Goal: Task Accomplishment & Management: Manage account settings

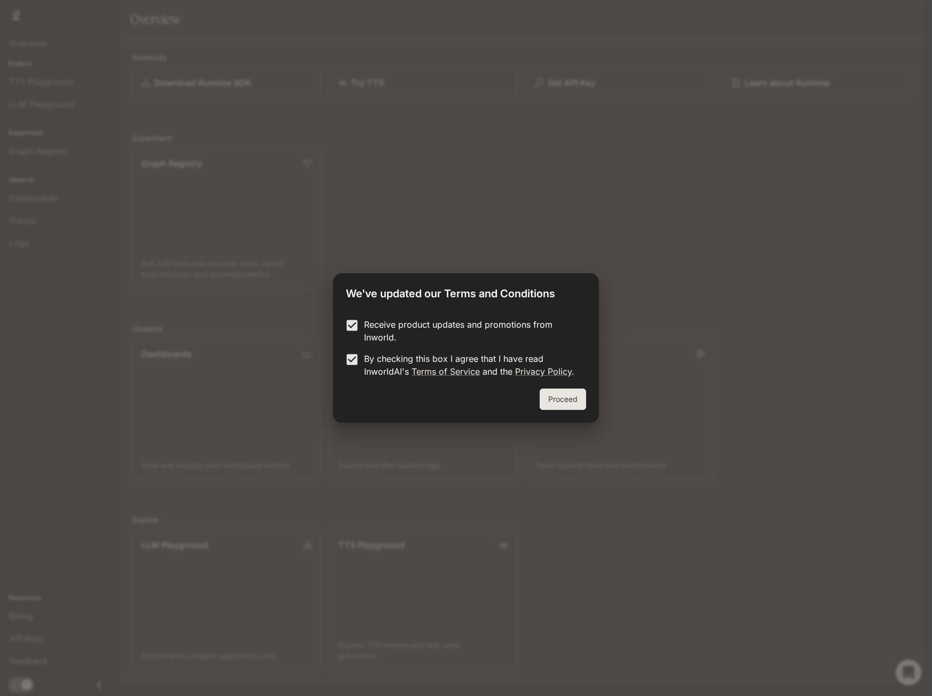
click at [560, 400] on button "Proceed" at bounding box center [562, 398] width 46 height 21
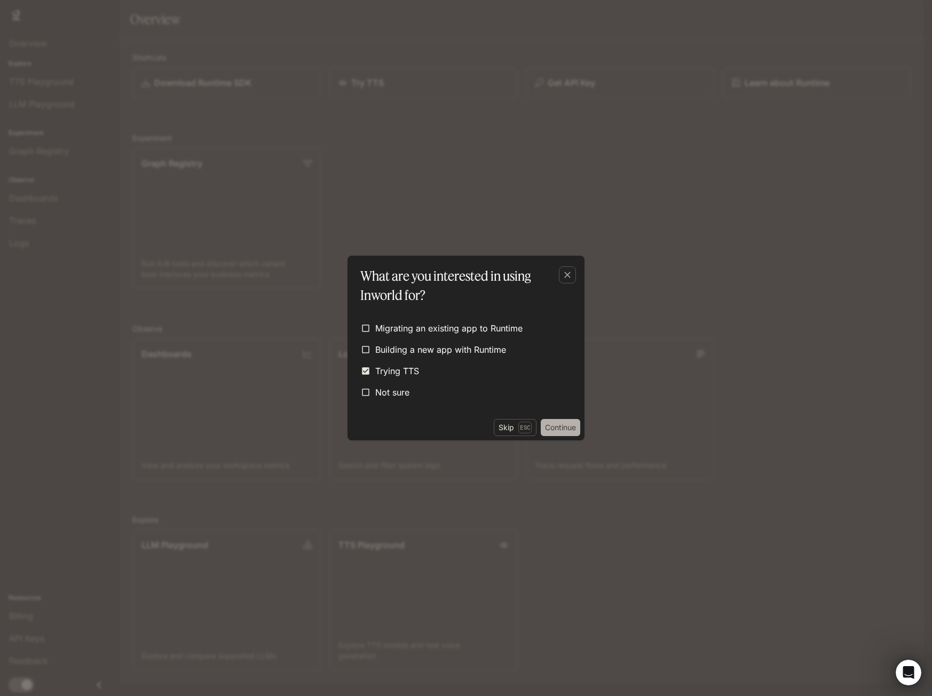
click at [558, 426] on button "Continue" at bounding box center [560, 427] width 39 height 17
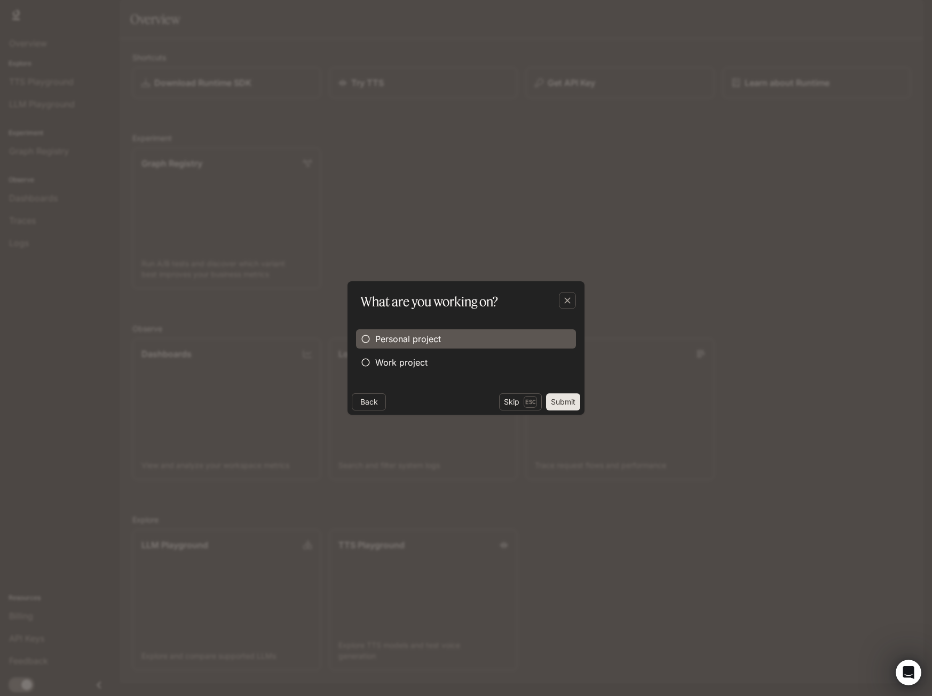
click at [419, 340] on span "Personal project" at bounding box center [408, 338] width 66 height 13
click at [570, 401] on button "Submit" at bounding box center [563, 401] width 34 height 17
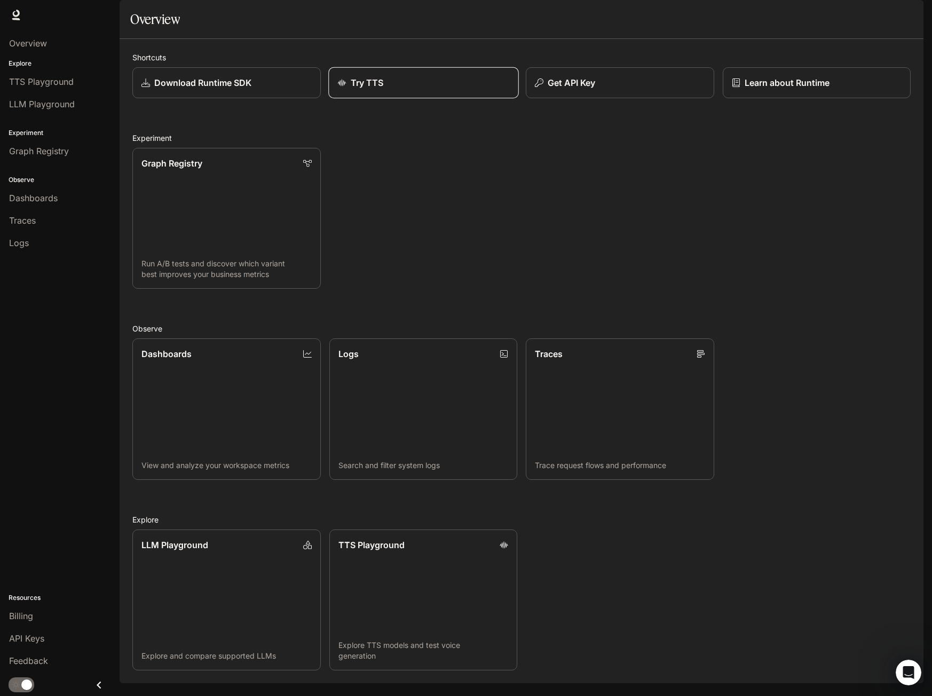
click at [386, 89] on div "Try TTS" at bounding box center [423, 82] width 172 height 13
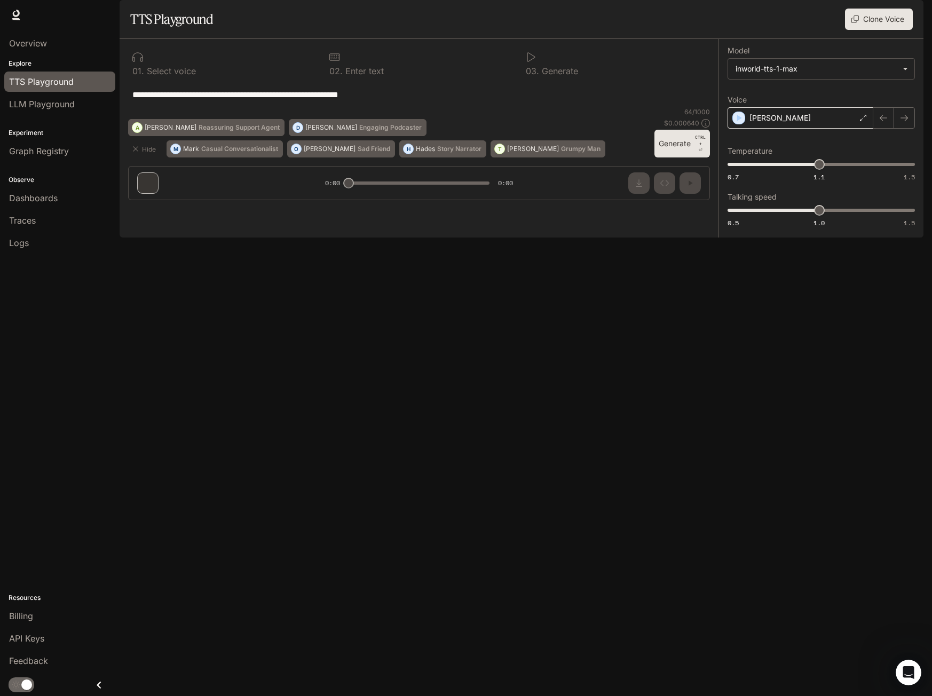
click at [860, 121] on icon at bounding box center [863, 118] width 6 height 6
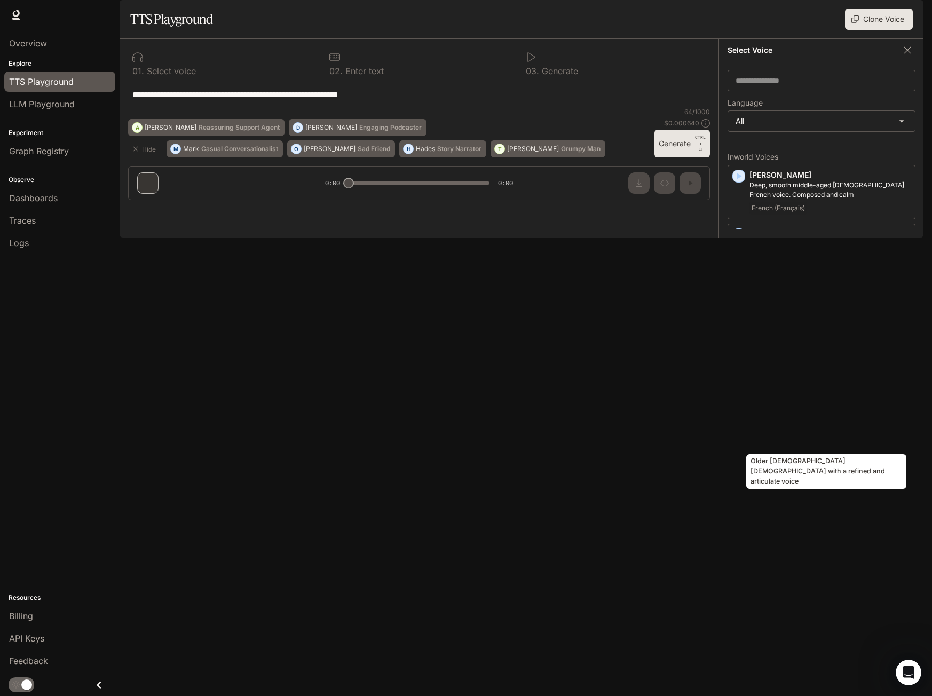
click at [775, 425] on p "Older British male with a refined and articulate voice" at bounding box center [829, 415] width 161 height 19
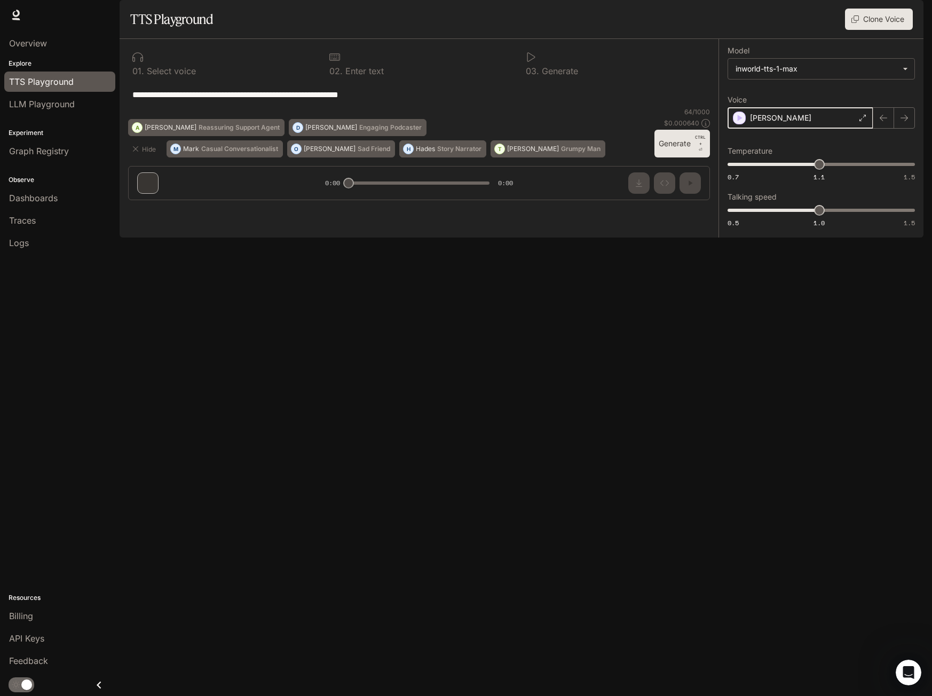
click at [739, 123] on icon "button" at bounding box center [739, 118] width 11 height 11
click at [507, 152] on p "Theodore" at bounding box center [533, 149] width 52 height 6
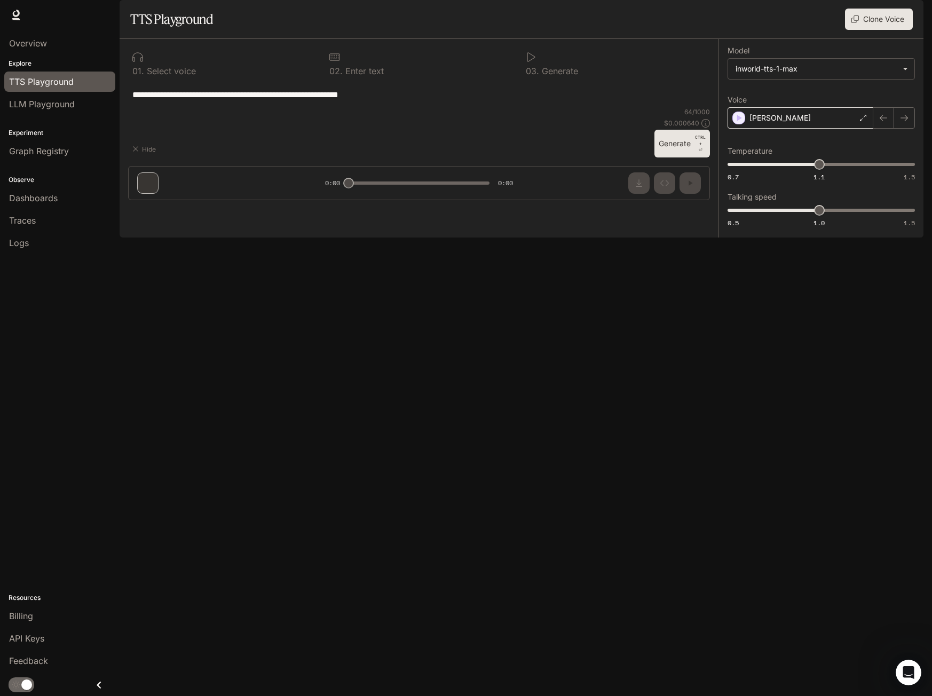
type textarea "**********"
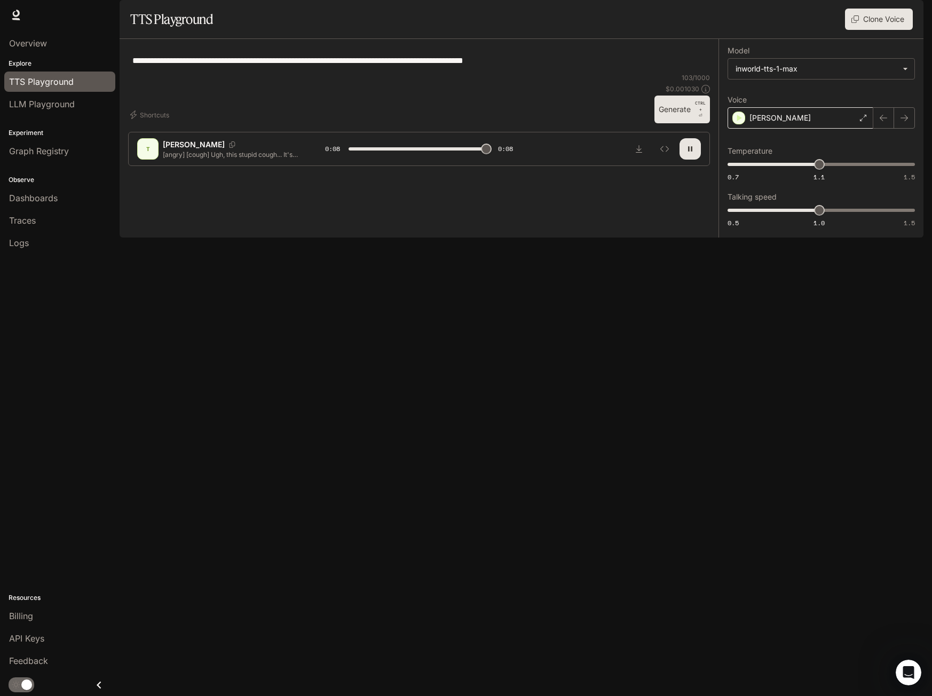
type input "*"
click at [66, 105] on span "LLM Playground" at bounding box center [42, 104] width 66 height 13
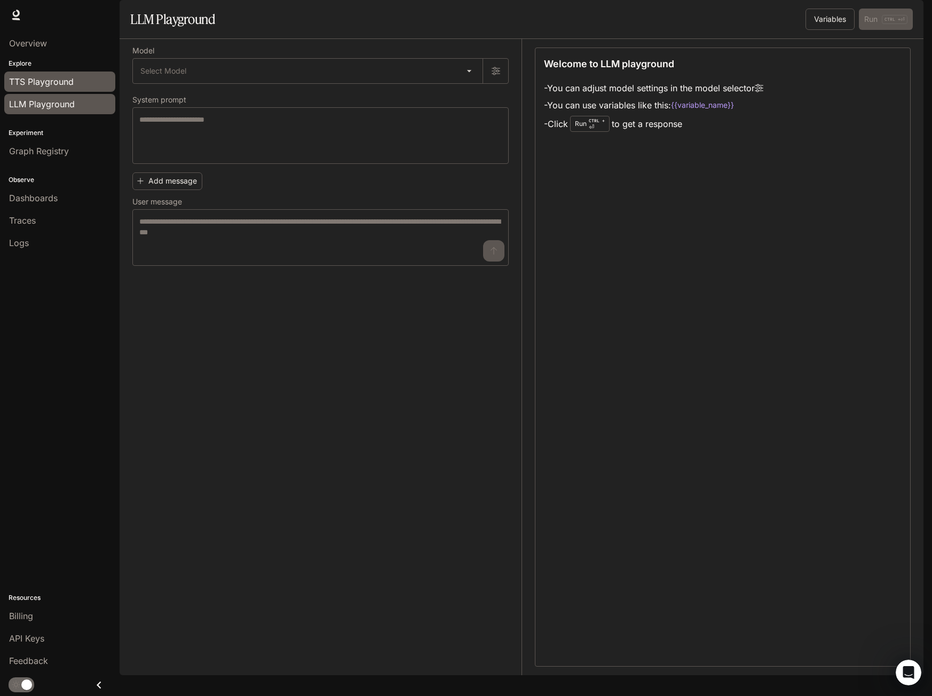
click at [49, 80] on span "TTS Playground" at bounding box center [41, 81] width 65 height 13
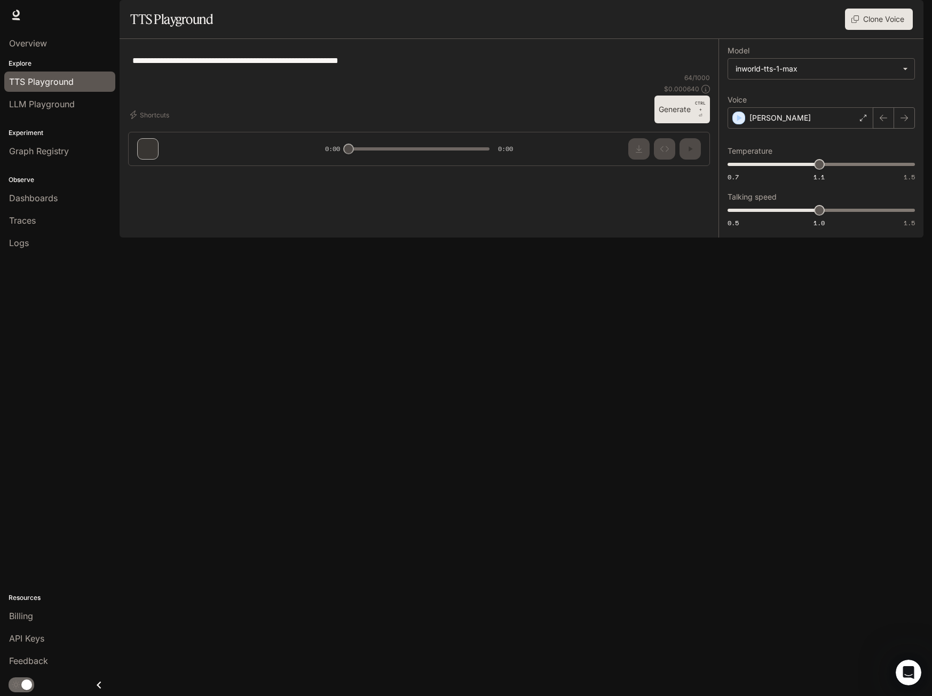
type textarea "**********"
click at [29, 612] on span "Billing" at bounding box center [21, 615] width 24 height 13
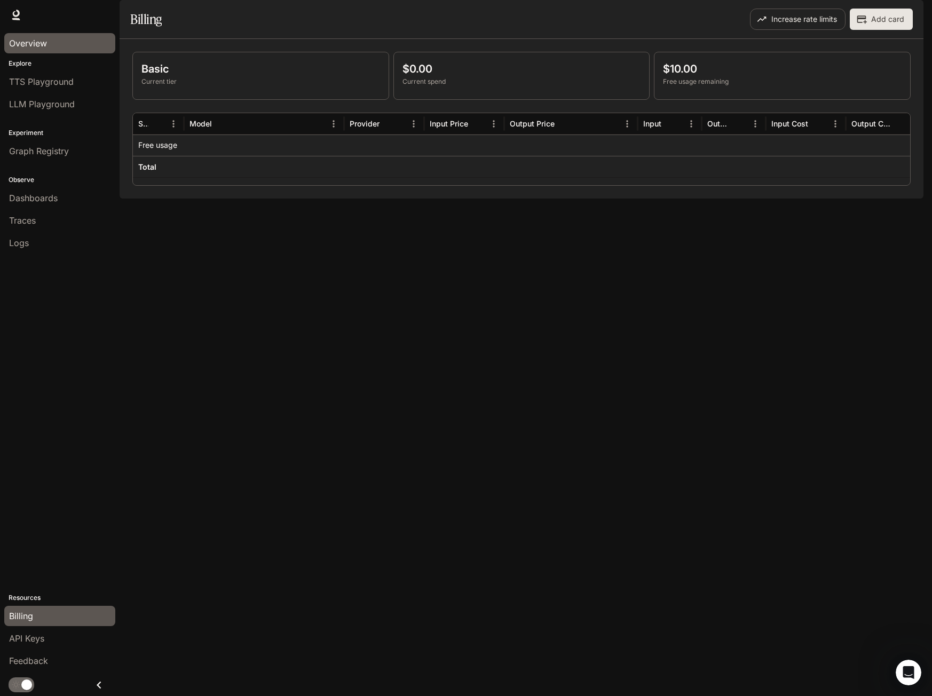
click at [27, 41] on span "Overview" at bounding box center [28, 43] width 38 height 13
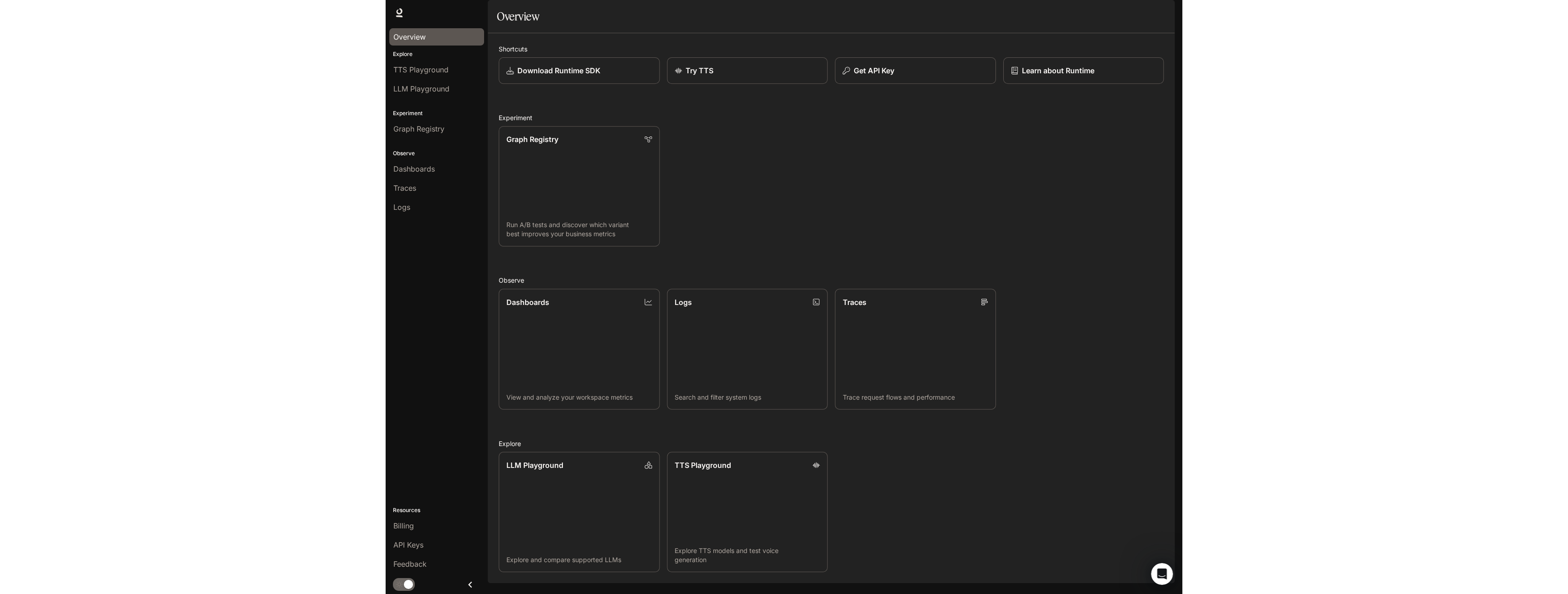
scroll to position [19, 0]
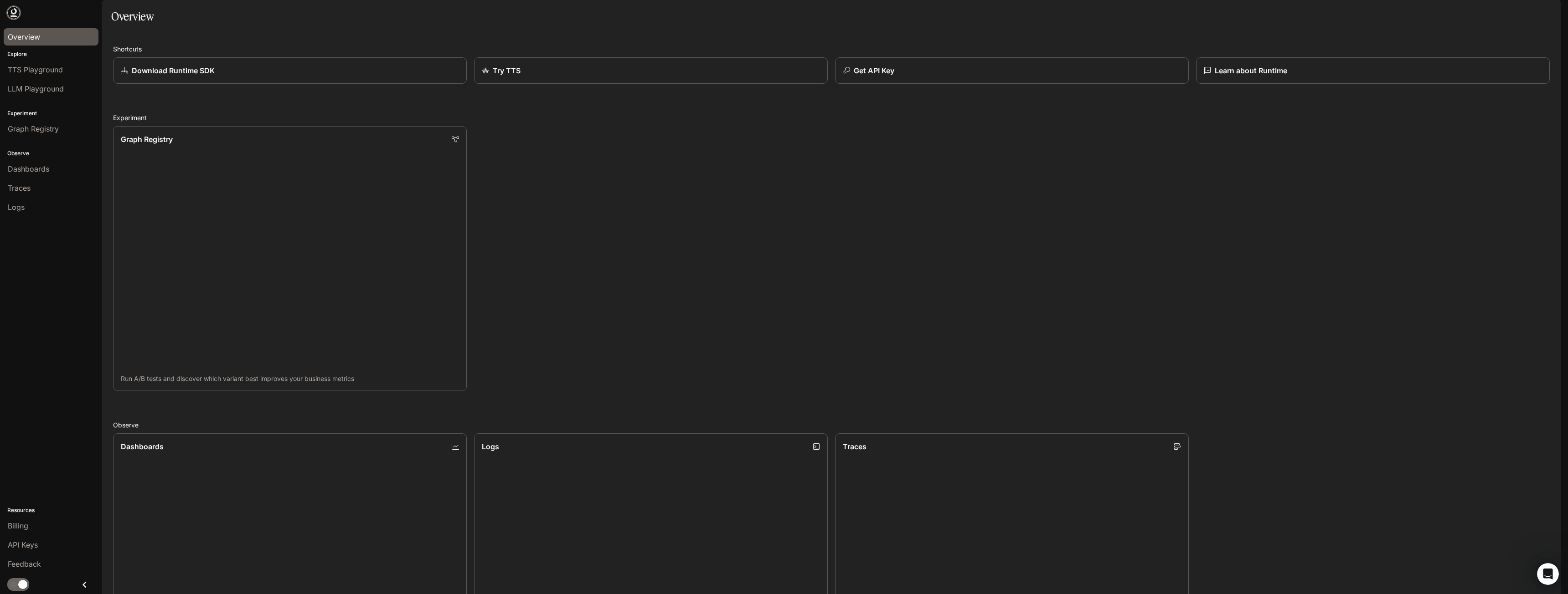
click at [14, 10] on icon at bounding box center [14, 13] width 9 height 9
click at [1550, 15] on img "button" at bounding box center [1548, 12] width 13 height 13
click at [1442, 72] on span "Billing" at bounding box center [1490, 76] width 118 height 9
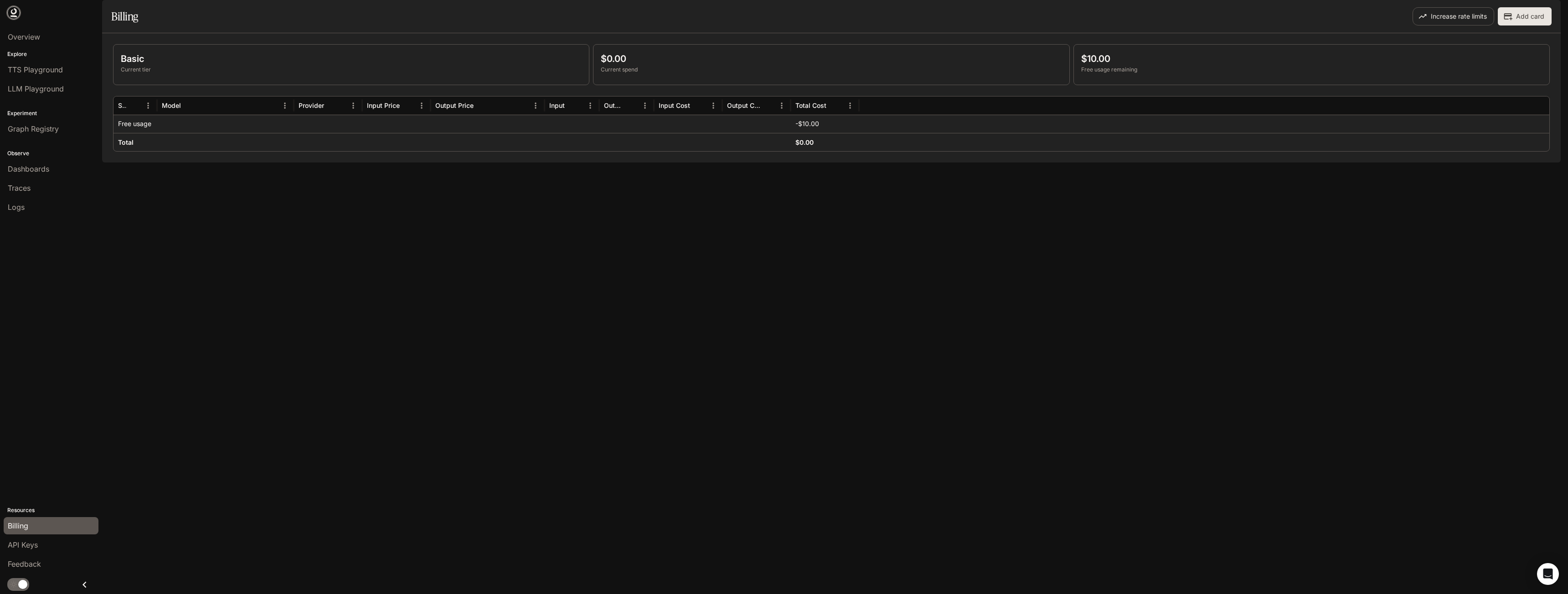
click at [13, 13] on icon at bounding box center [14, 11] width 6 height 6
